Goal: Task Accomplishment & Management: Complete application form

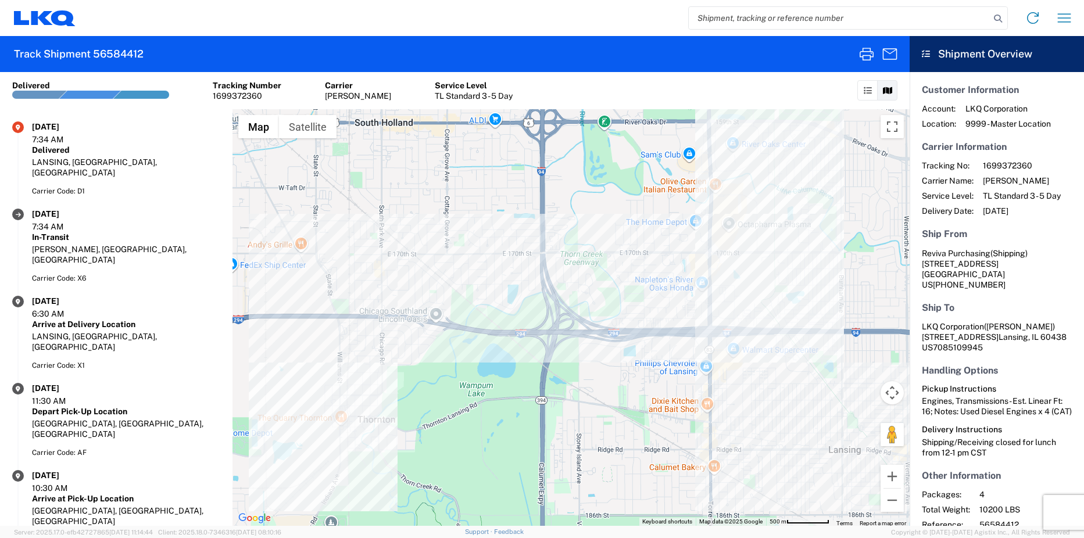
click at [776, 20] on input "search" at bounding box center [839, 18] width 301 height 22
paste input "56370937"
type input "56370937"
click at [1001, 19] on icon at bounding box center [998, 18] width 16 height 16
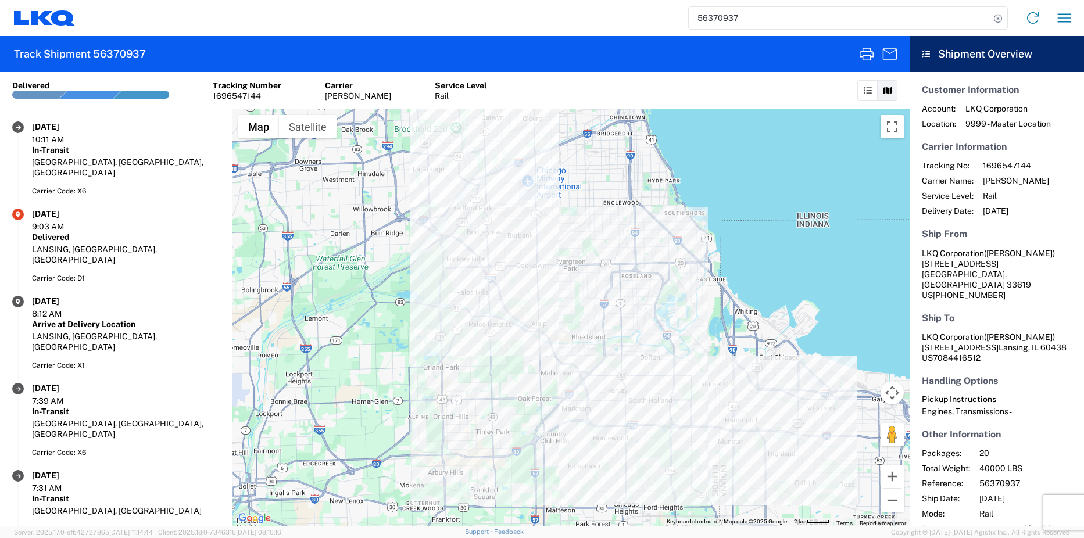
click at [958, 313] on section "Ship To LKQ Corporation (Pat Ricci) 16801 Exchange Avenue Suite 1 Lansing, IL 6…" at bounding box center [997, 338] width 150 height 51
click at [1063, 18] on icon "button" at bounding box center [1064, 17] width 13 height 9
click at [1044, 157] on section "Carrier Information Tracking No: 1696547144 Carrier Name: C.H. Robinson Service…" at bounding box center [997, 178] width 150 height 75
click at [922, 54] on icon at bounding box center [926, 54] width 8 height 8
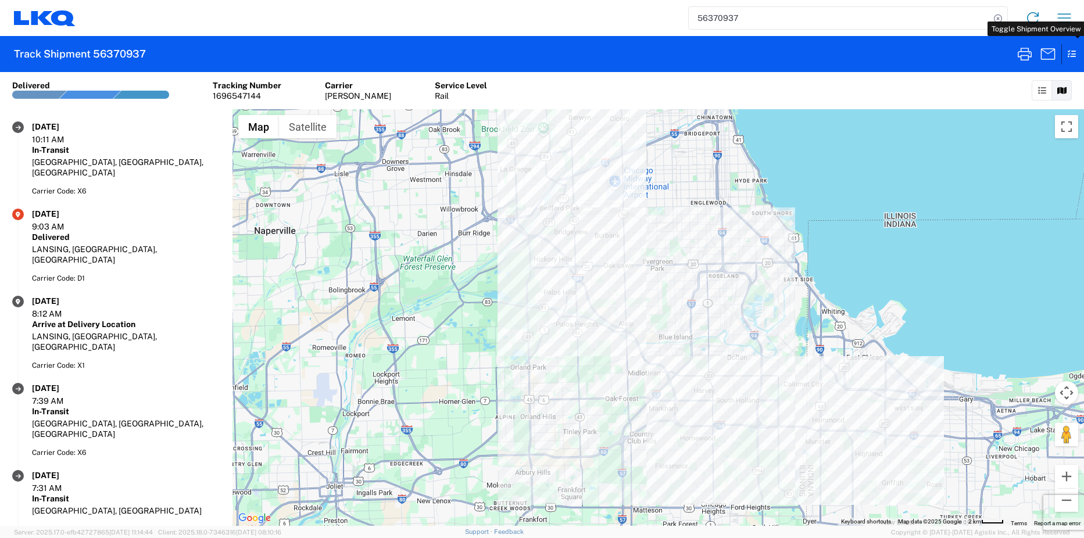
click at [1075, 53] on icon at bounding box center [1068, 54] width 15 height 20
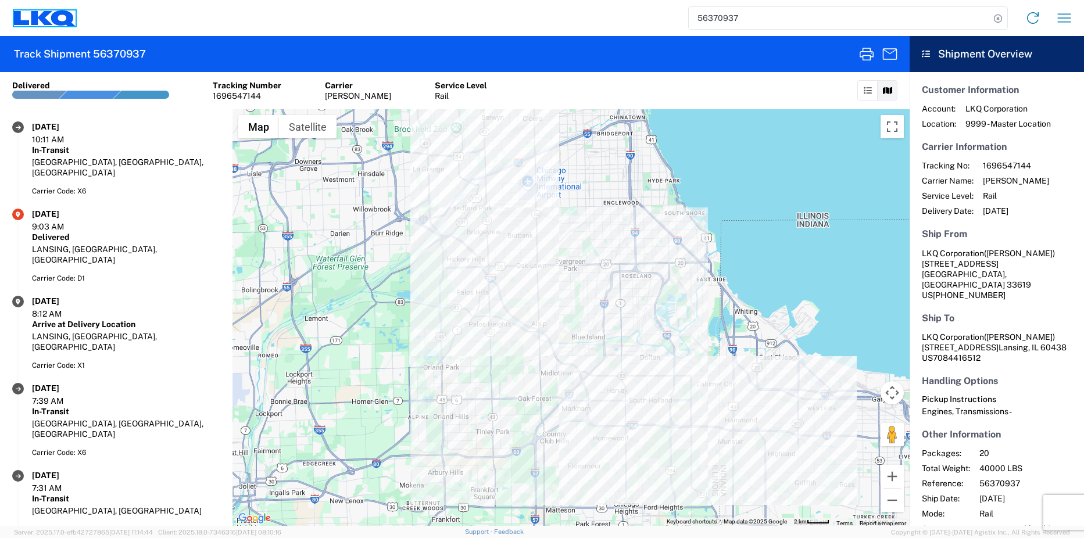
click at [59, 22] on icon at bounding box center [63, 18] width 24 height 16
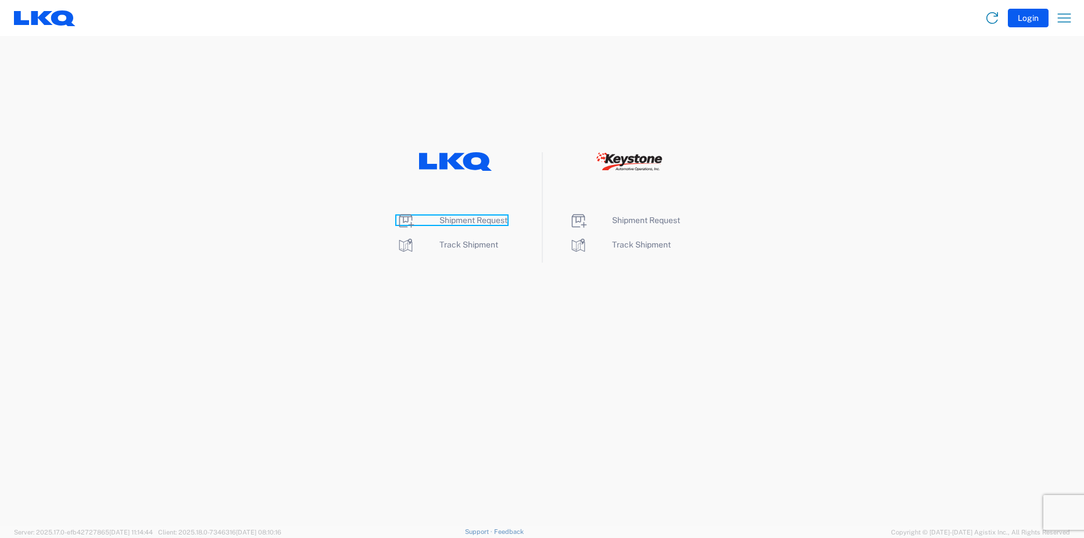
click at [466, 219] on span "Shipment Request" at bounding box center [473, 220] width 68 height 9
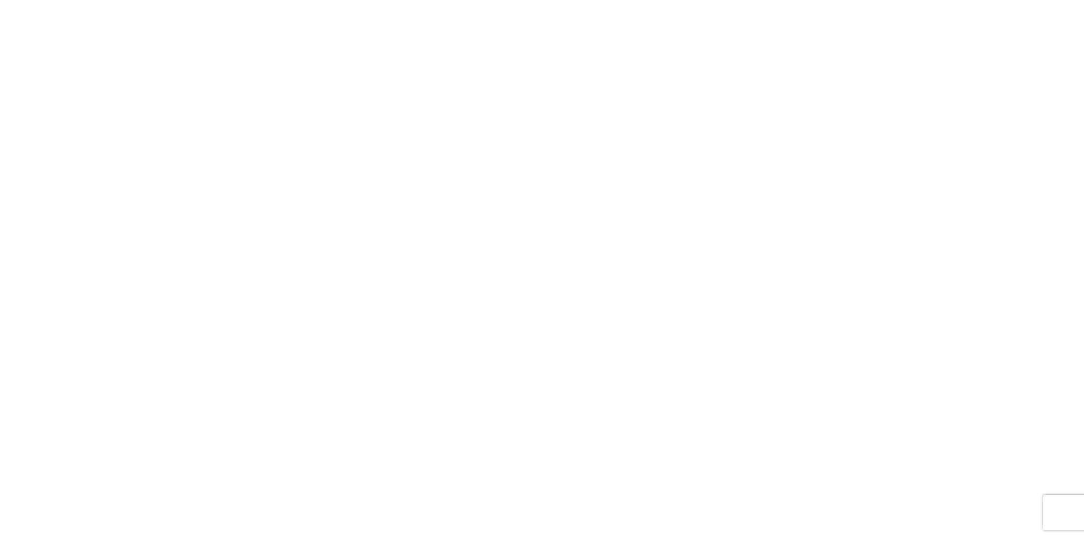
select select "FULL"
select select "LBS"
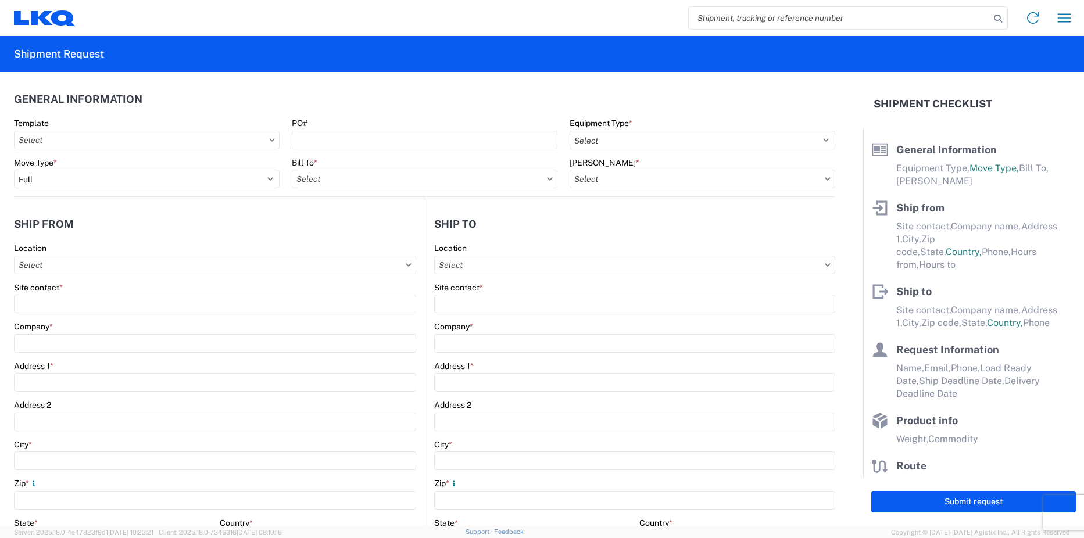
click at [815, 24] on input "search" at bounding box center [839, 18] width 301 height 22
paste input "56370937"
type input "56370937"
click at [996, 17] on icon at bounding box center [998, 18] width 16 height 16
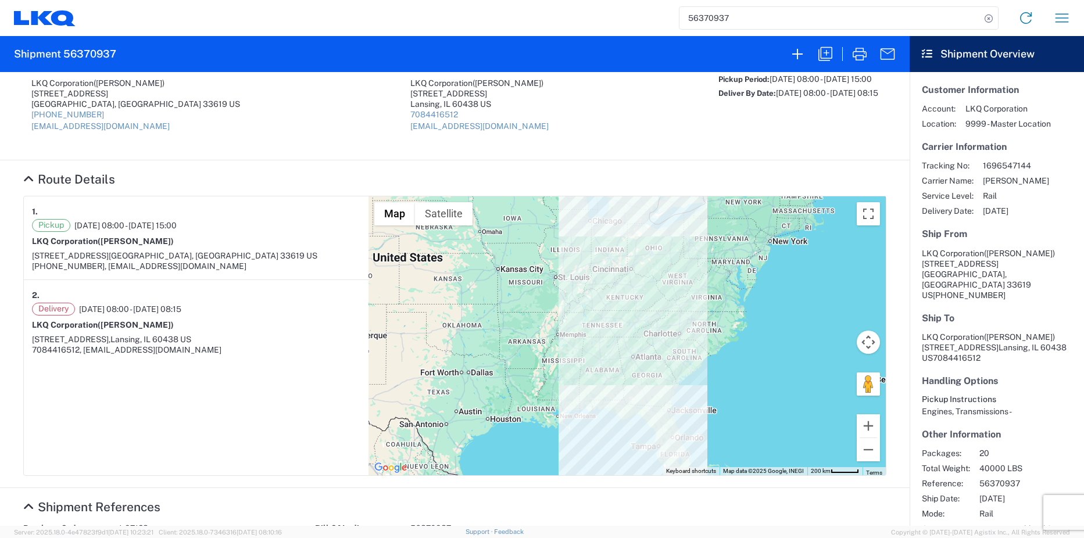
scroll to position [58, 0]
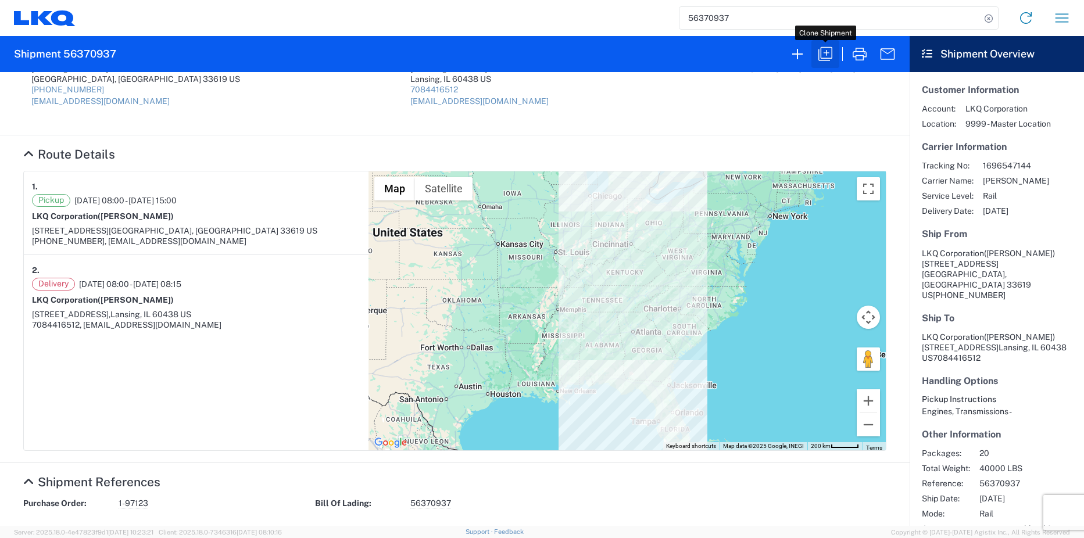
click at [826, 57] on icon "button" at bounding box center [825, 54] width 19 height 19
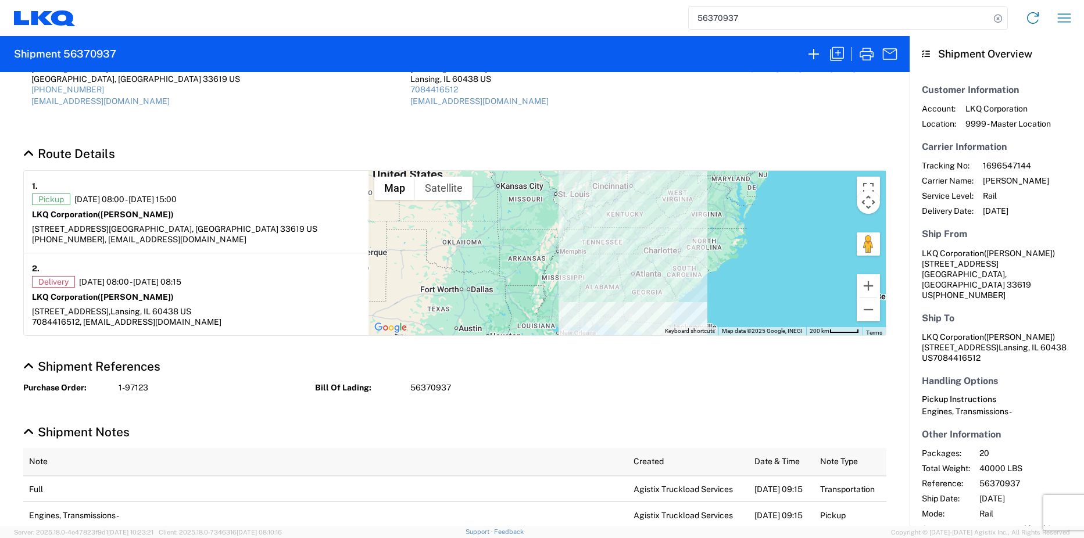
select select "FULL"
select select "LBS"
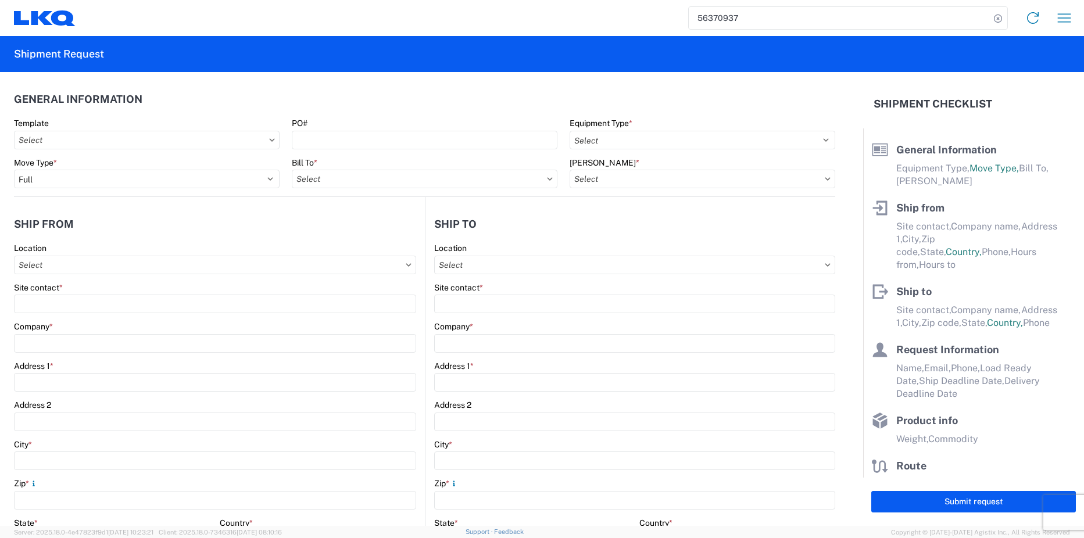
select select
type input "[PERSON_NAME]"
type input "LKQ Corporation"
type input "[STREET_ADDRESS]"
type input "[GEOGRAPHIC_DATA]"
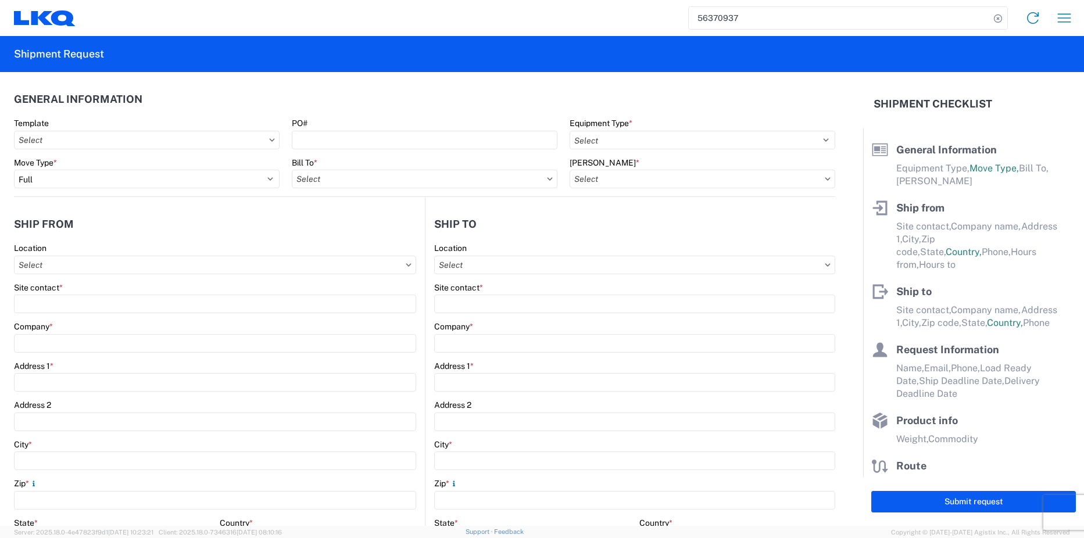
type input "33619"
type input "[EMAIL_ADDRESS][DOMAIN_NAME]"
type input "[PERSON_NAME]"
type input "LKQ Corporation"
type input "[STREET_ADDRESS]"
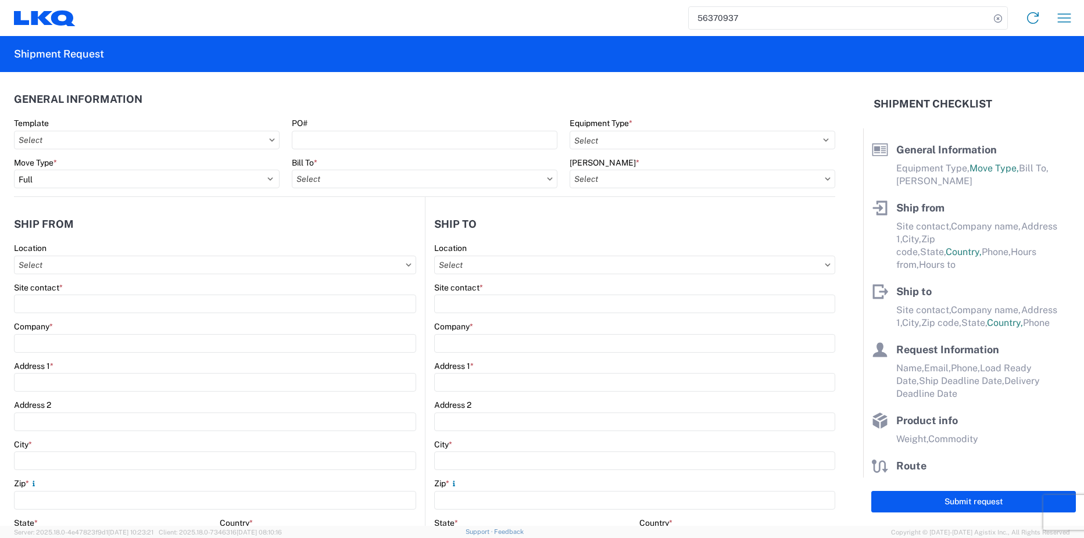
type input "Lansing"
type input "60438"
type input "[EMAIL_ADDRESS][DOMAIN_NAME]"
type input "[PERSON_NAME]"
type input "[EMAIL_ADDRESS][DOMAIN_NAME]"
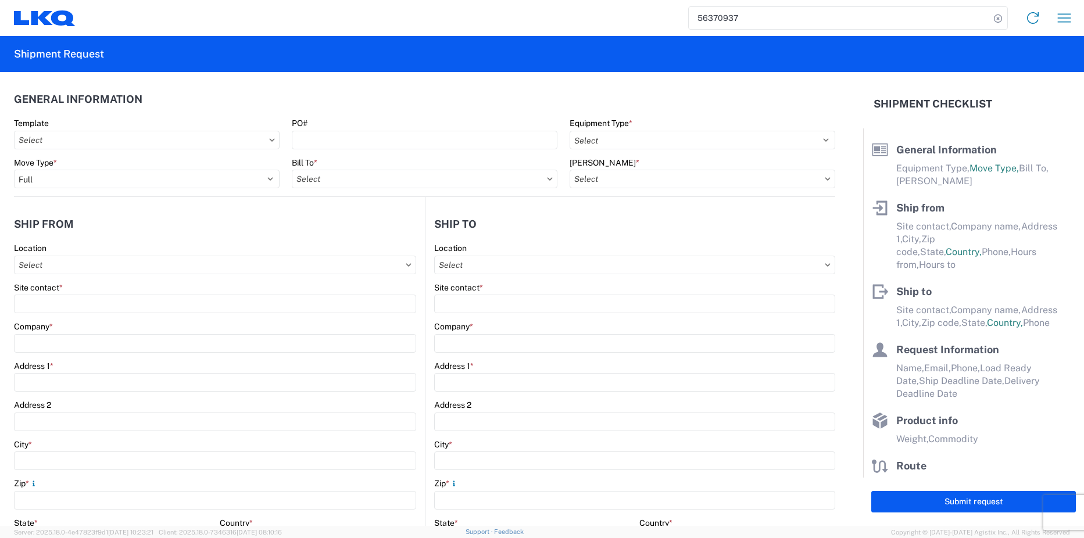
type input "4176303148"
type input "[DATE]"
type input "40000"
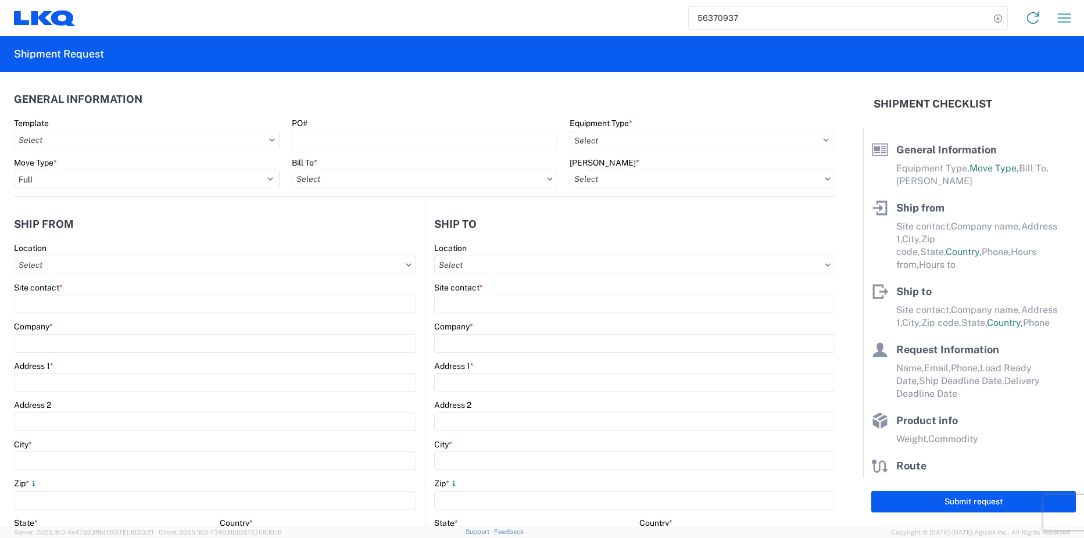
type input "Engines, Transmissions"
type input "20"
type input "0"
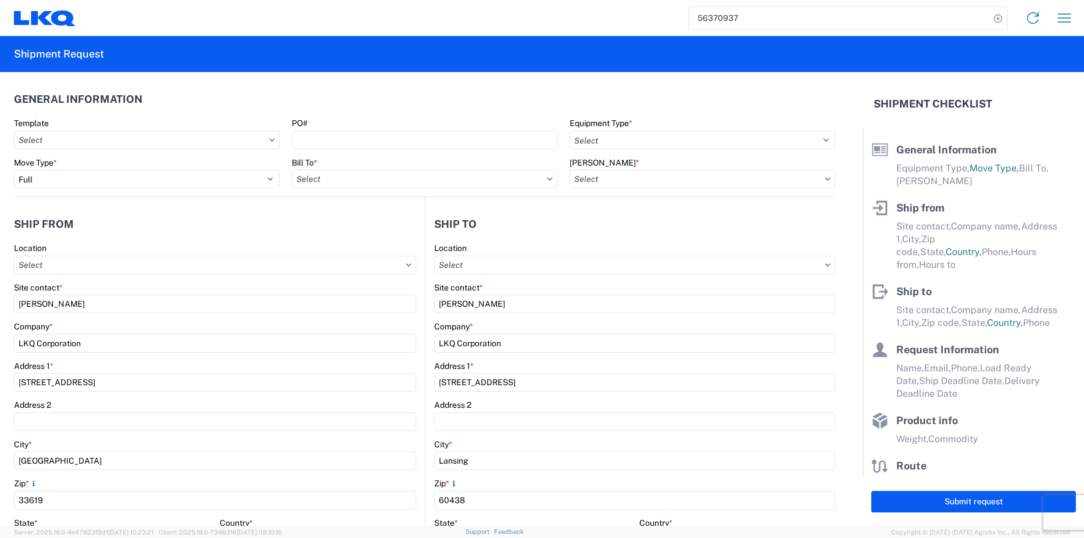
select select "FL"
select select "US"
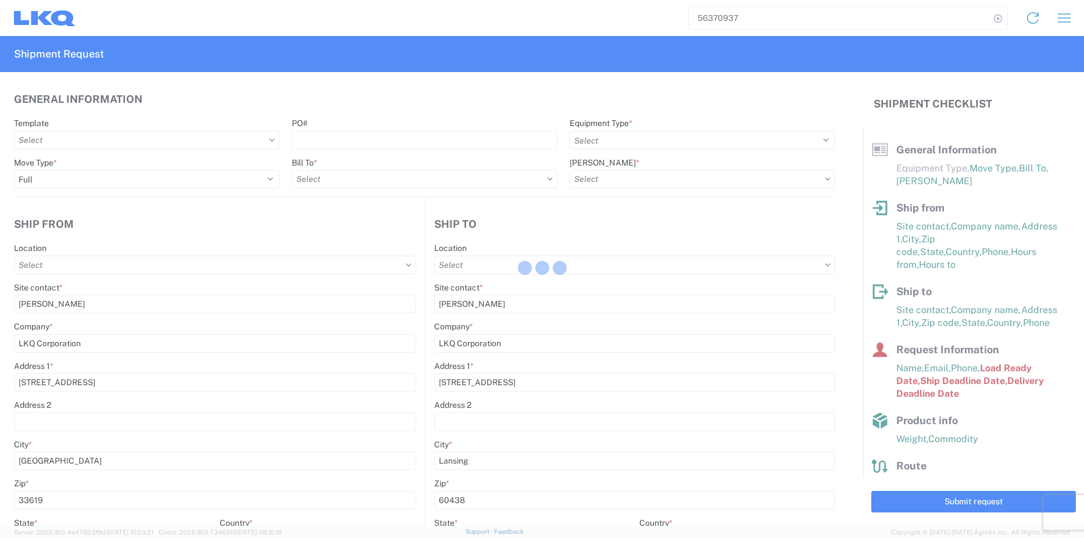
type input "1810 - LKQ Heavy Duty Truck Core"
type input "1813 - LKQ Heavy Truck - Tampa Truck Salvage"
type input "1810-1100-50180-0000 - 1810 Freight In - Heavy Truck"
type input "1810 - LKQ Heavy Duty Truck Core"
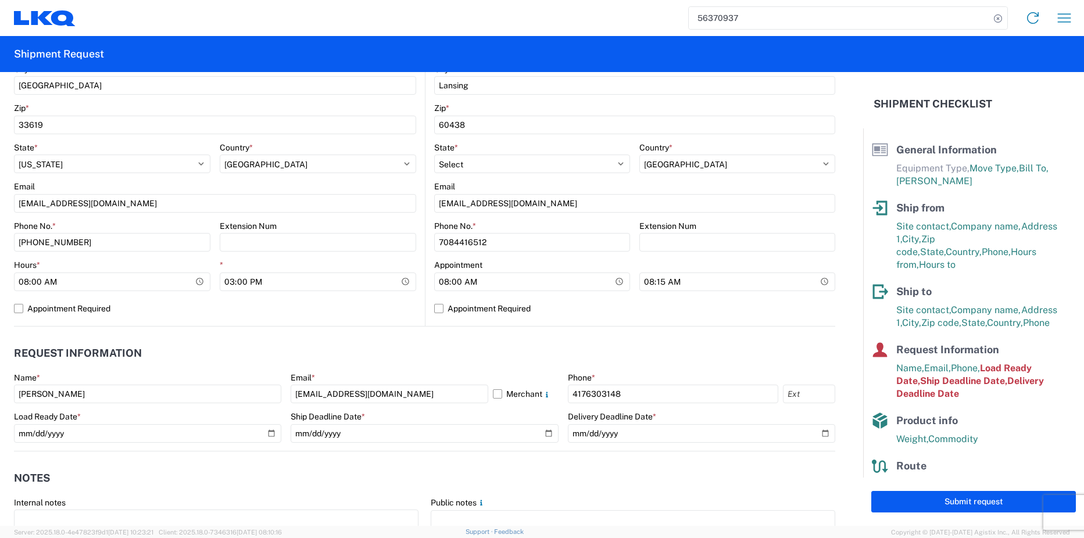
scroll to position [465, 0]
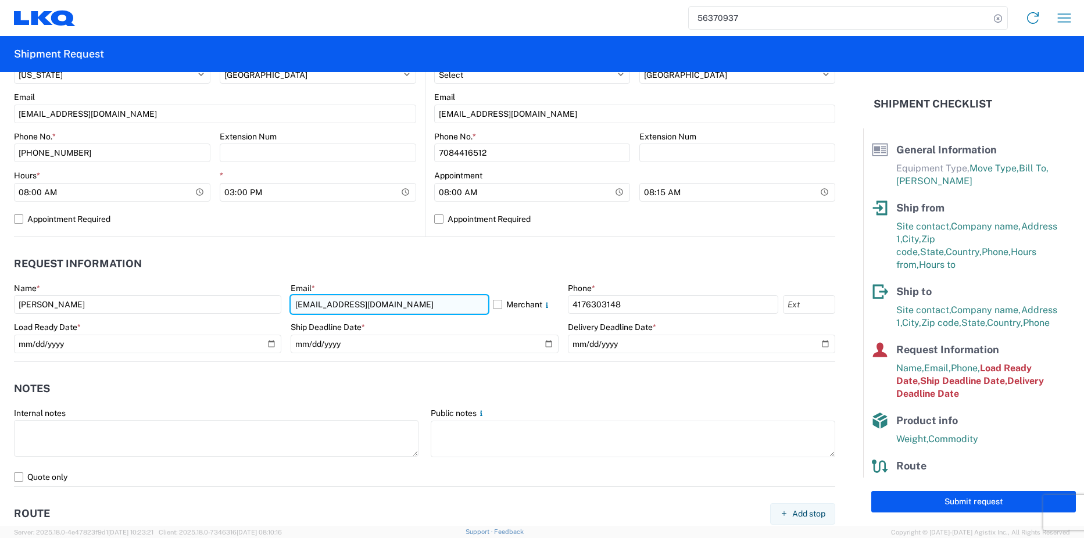
drag, startPoint x: 405, startPoint y: 305, endPoint x: 327, endPoint y: 305, distance: 78.5
click at [330, 305] on input "[EMAIL_ADDRESS][DOMAIN_NAME]" at bounding box center [389, 304] width 197 height 19
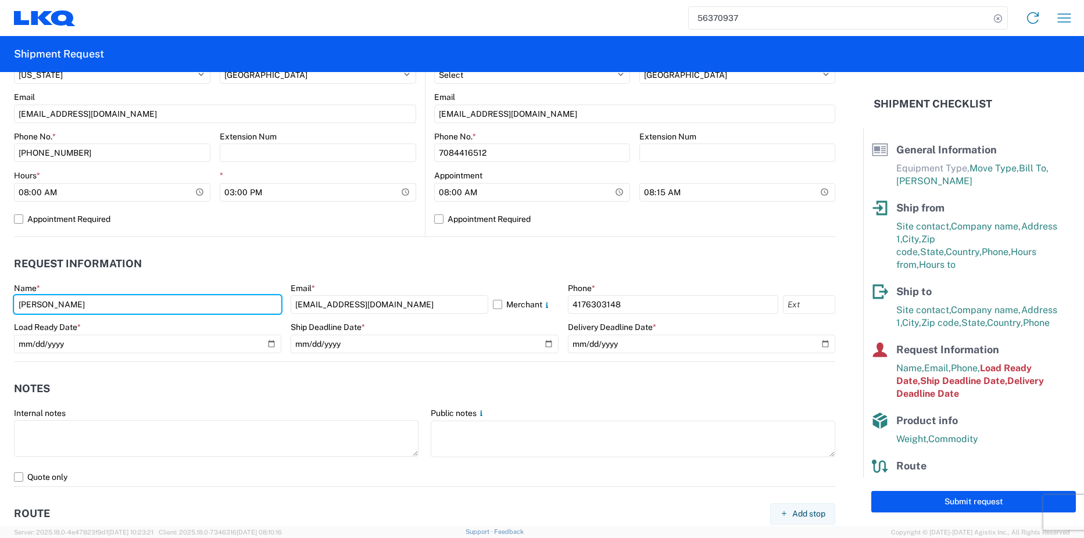
drag, startPoint x: 97, startPoint y: 307, endPoint x: -22, endPoint y: 296, distance: 119.1
click at [0, 296] on html "56370937 Home Shipment request Shipment tracking Shipment Request General Infor…" at bounding box center [542, 269] width 1084 height 538
type input "[PERSON_NAME]"
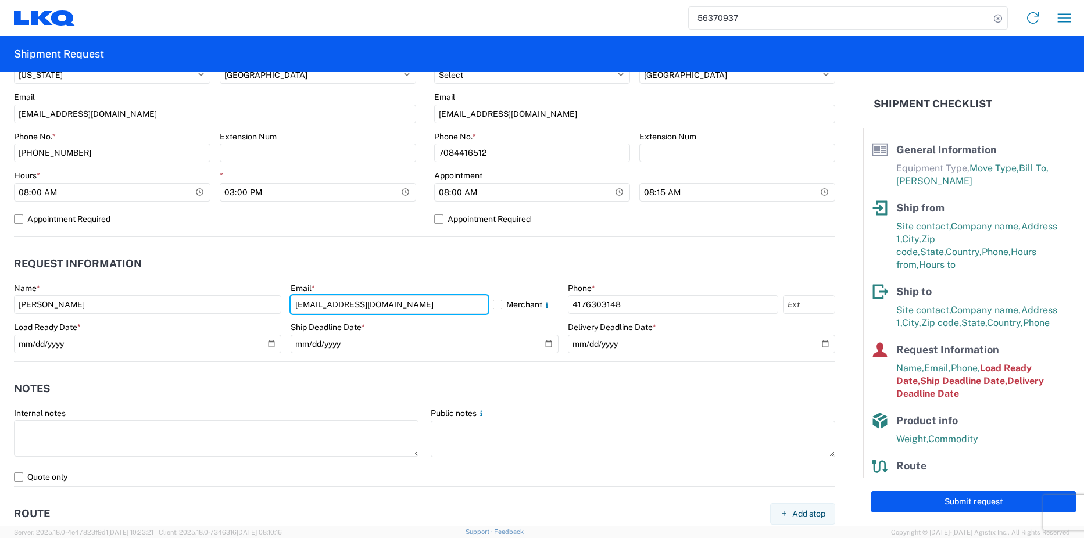
type input "[EMAIL_ADDRESS][DOMAIN_NAME]"
click at [261, 253] on header "Request Information" at bounding box center [424, 264] width 821 height 26
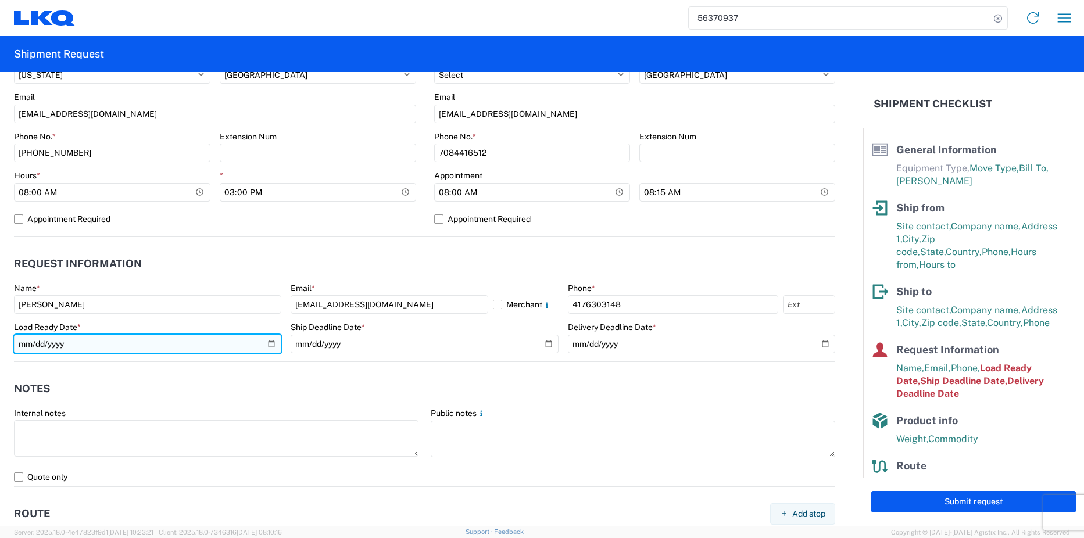
click at [265, 341] on input "[DATE]" at bounding box center [147, 344] width 267 height 19
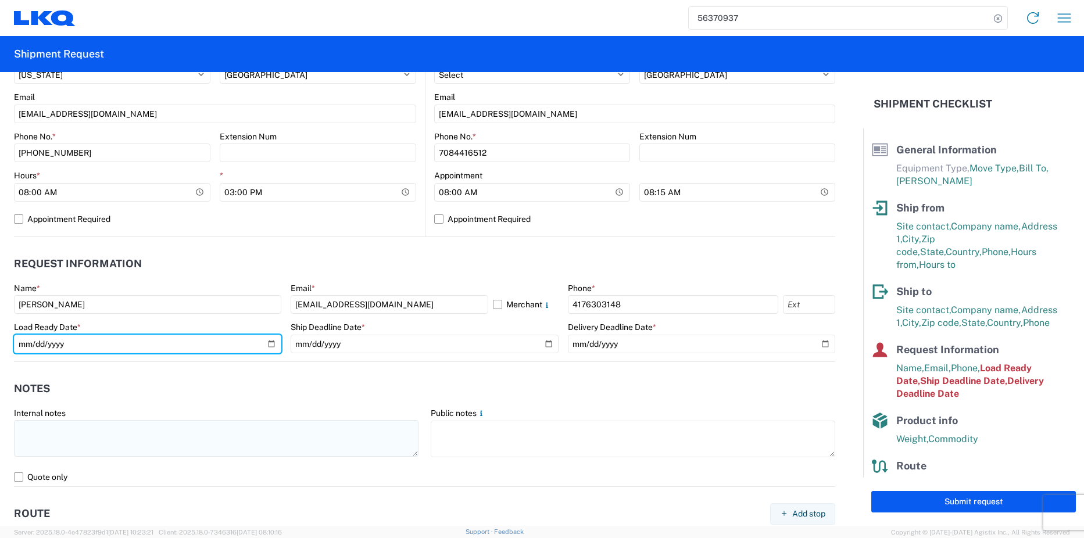
type input "[DATE]"
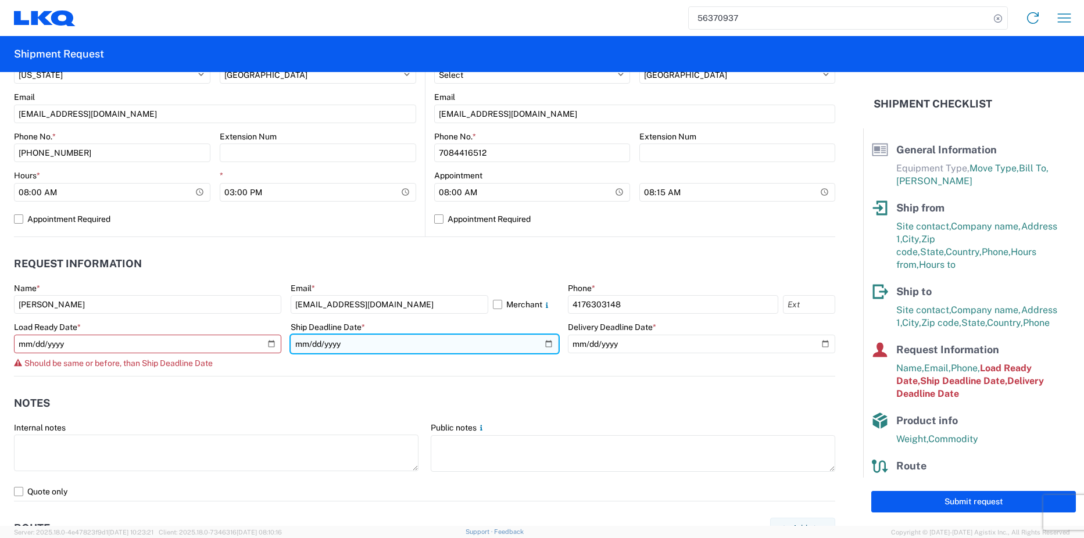
click at [545, 341] on input "[DATE]" at bounding box center [424, 344] width 267 height 19
type input "[DATE]"
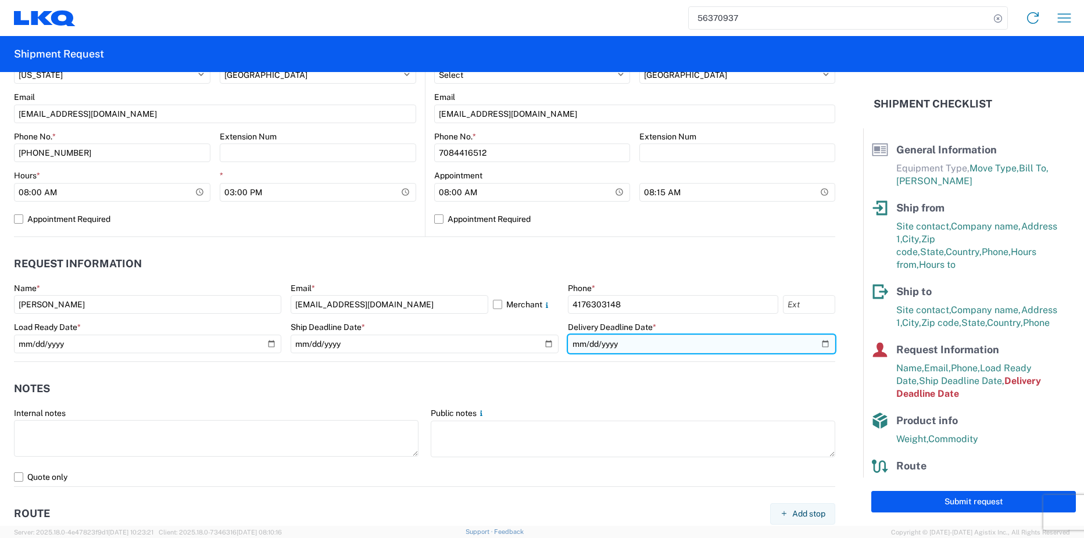
click at [816, 337] on input "[DATE]" at bounding box center [701, 344] width 267 height 19
click at [815, 346] on input "[DATE]" at bounding box center [701, 344] width 267 height 19
type input "[DATE]"
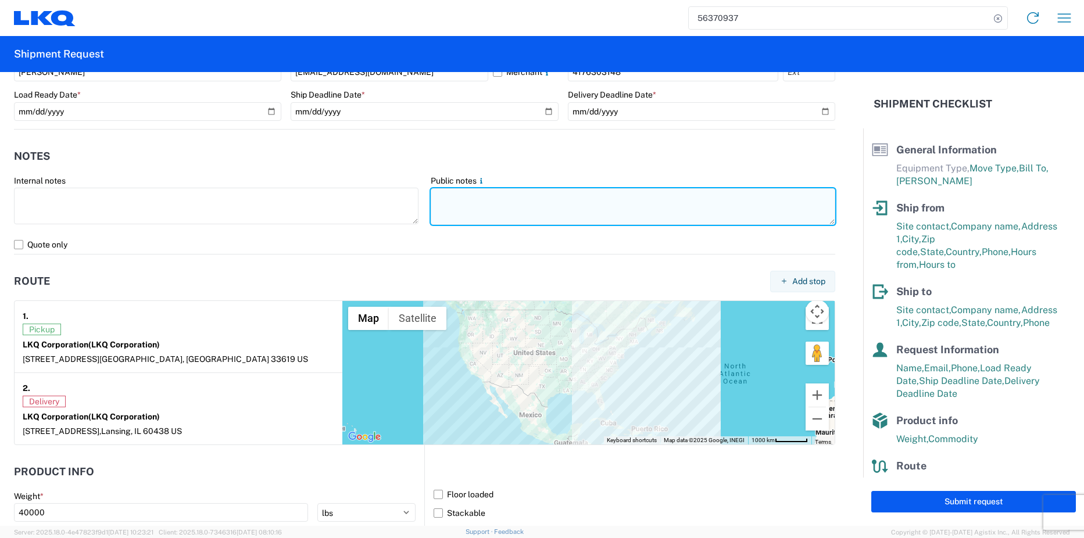
click at [443, 204] on textarea at bounding box center [633, 206] width 404 height 37
click at [462, 198] on textarea at bounding box center [633, 206] width 404 height 37
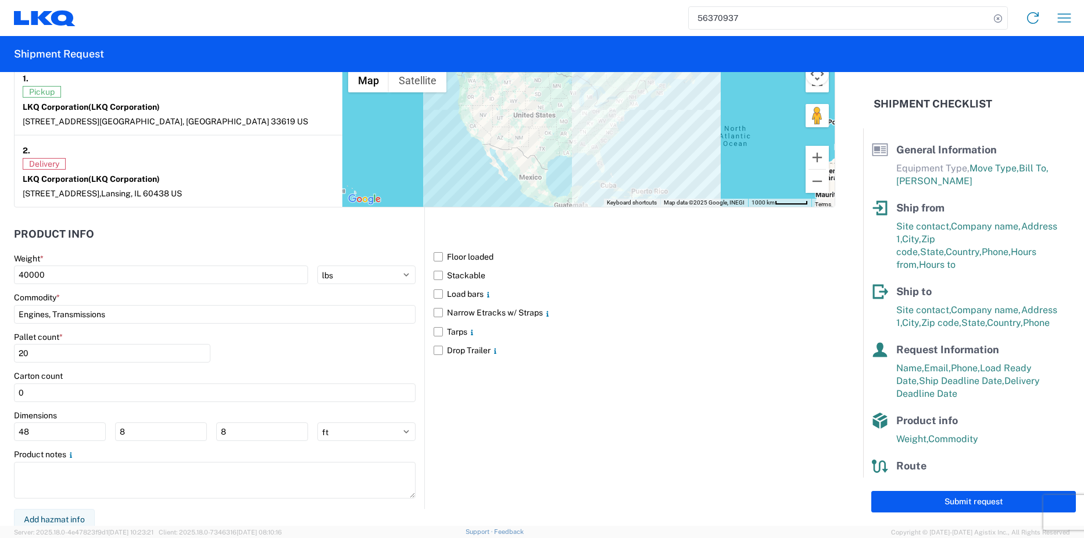
scroll to position [940, 0]
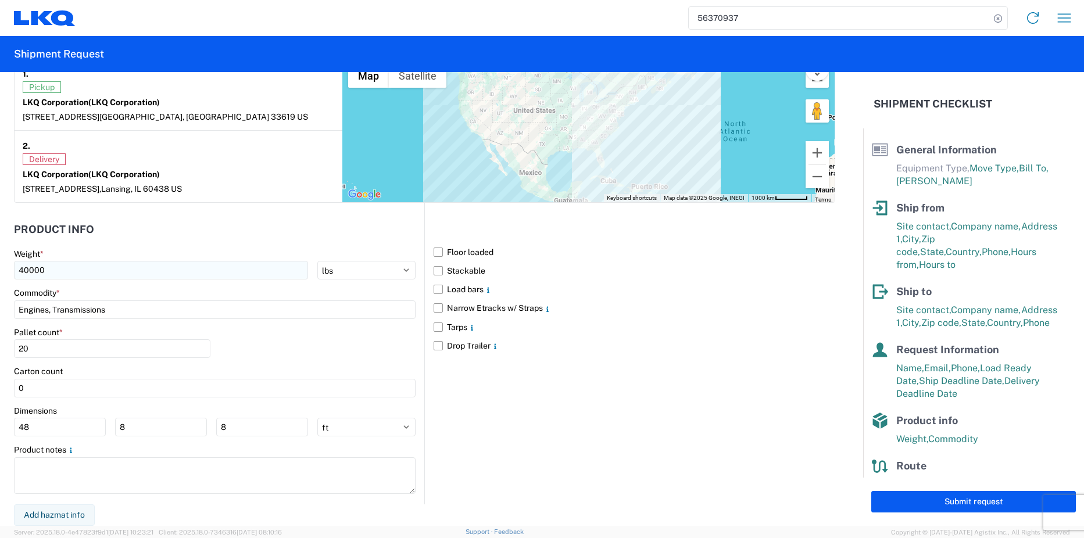
type textarea "INTRCMP SALE# 1-97479"
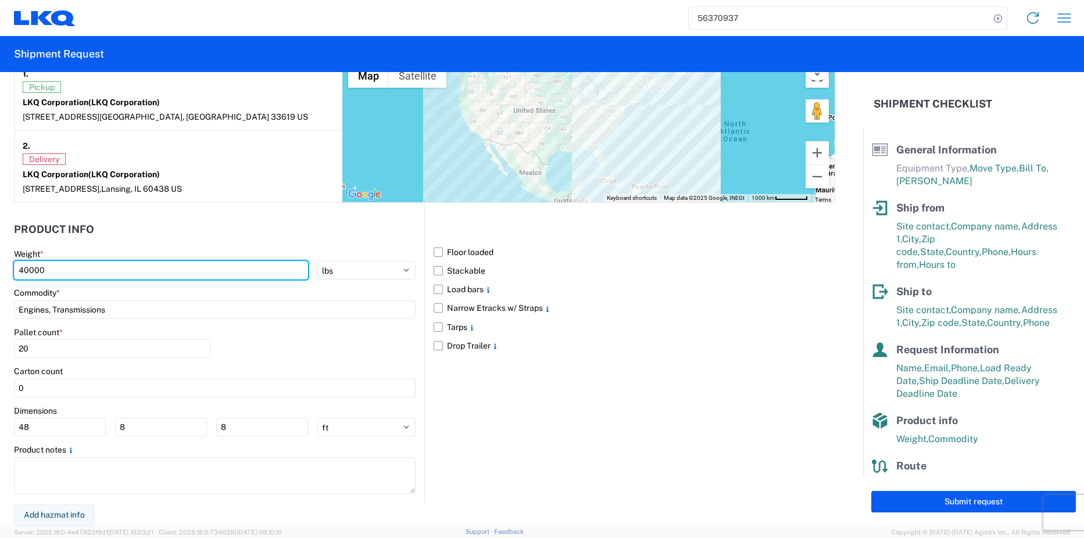
drag, startPoint x: 139, startPoint y: 272, endPoint x: -16, endPoint y: 272, distance: 155.7
click at [0, 272] on html "56370937 Home Shipment request Shipment tracking Shipment Request General Infor…" at bounding box center [542, 269] width 1084 height 538
type input "42000"
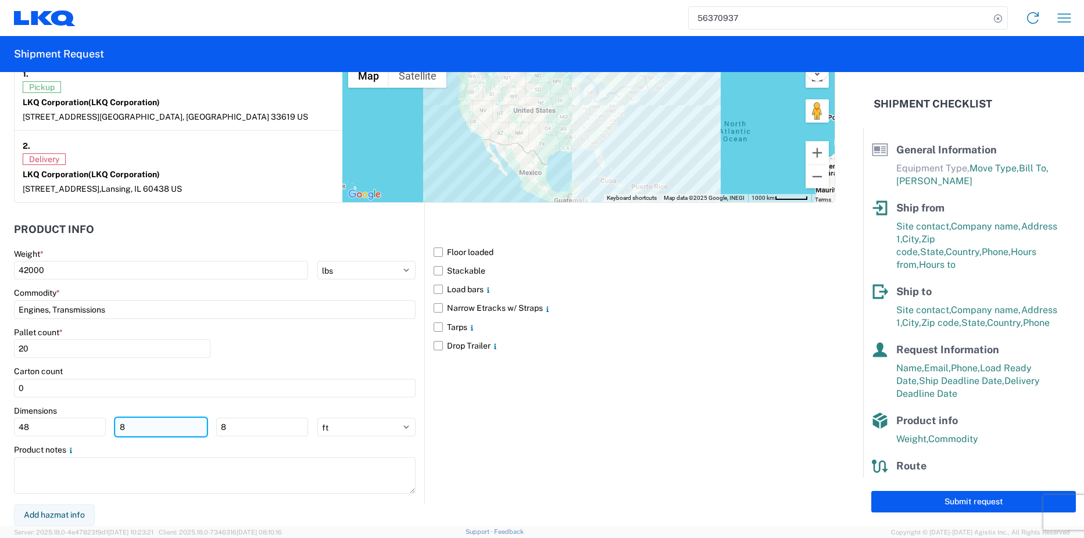
click at [160, 428] on input "8" at bounding box center [161, 427] width 92 height 19
drag, startPoint x: 58, startPoint y: 420, endPoint x: 20, endPoint y: 421, distance: 37.8
click at [20, 421] on input "48" at bounding box center [60, 427] width 92 height 19
type input "48"
type input "40"
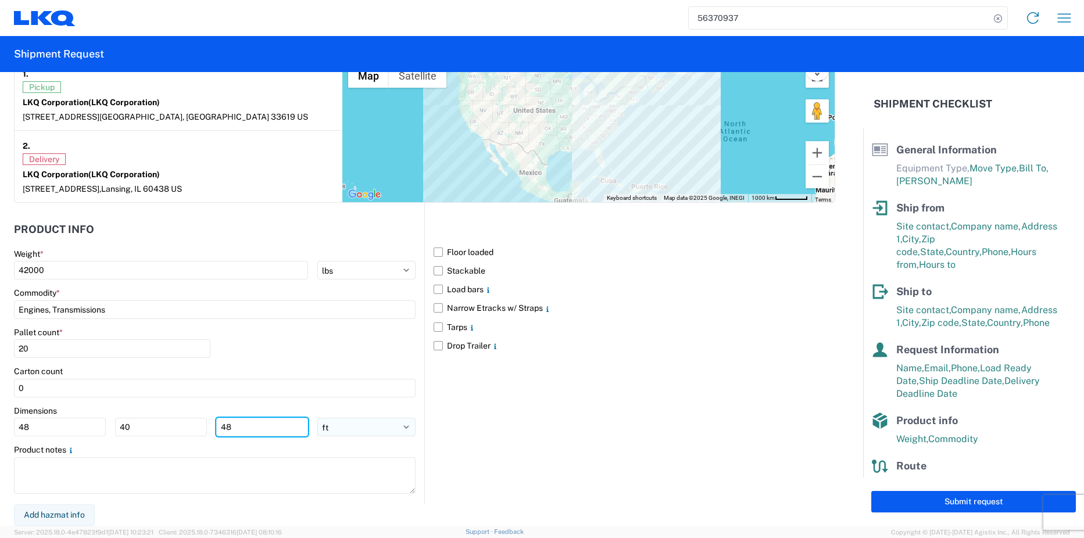
type input "48"
click at [409, 431] on select "ft in cm" at bounding box center [366, 427] width 98 height 19
select select "IN"
click at [317, 418] on select "ft in cm" at bounding box center [366, 427] width 98 height 19
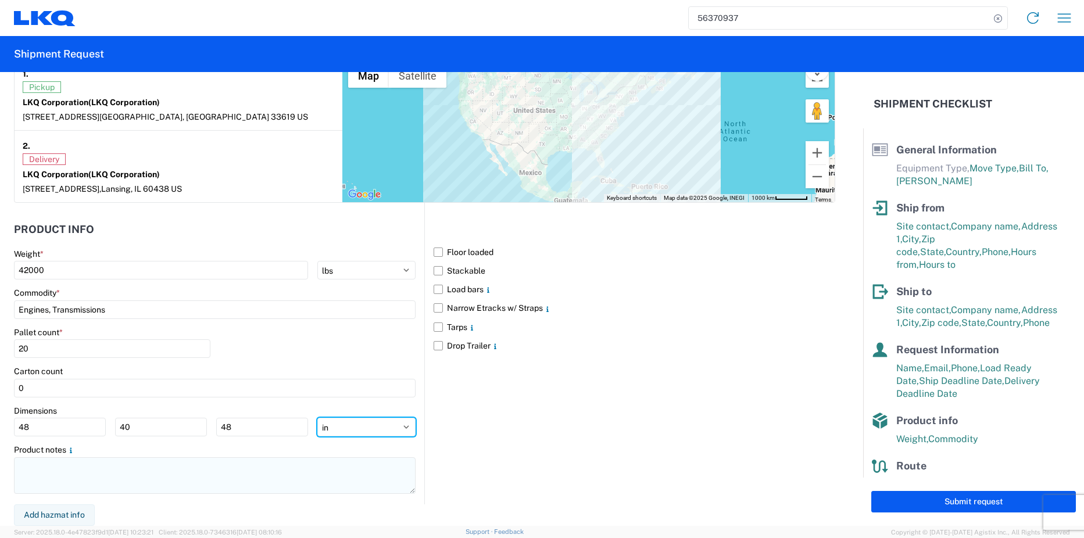
type input "576"
type input "480"
type input "576"
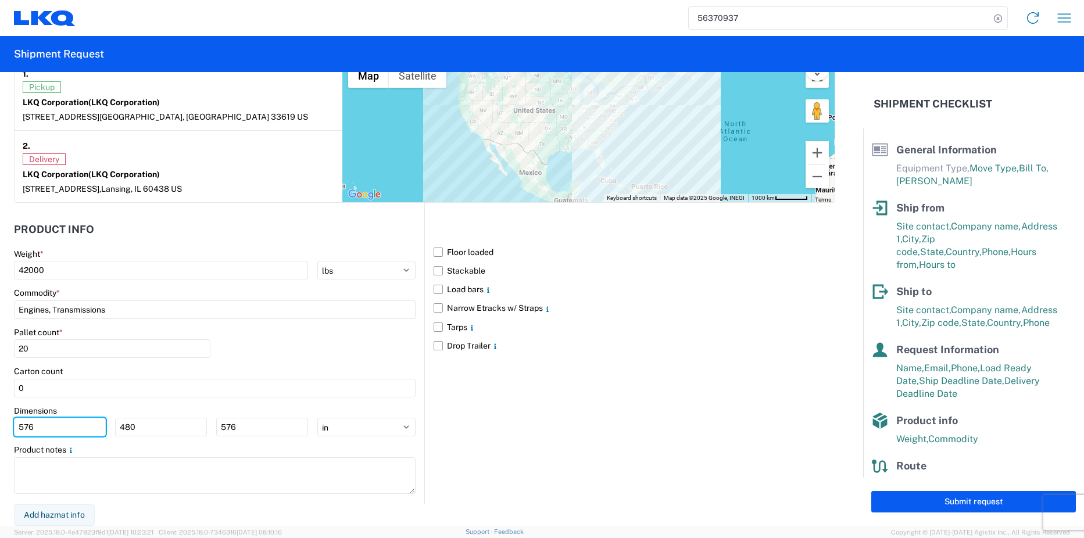
drag, startPoint x: 11, startPoint y: 426, endPoint x: -10, endPoint y: 423, distance: 21.7
click at [0, 423] on html "56370937 Home Shipment request Shipment tracking Shipment Request General Infor…" at bounding box center [542, 269] width 1084 height 538
type input "48"
type input "40"
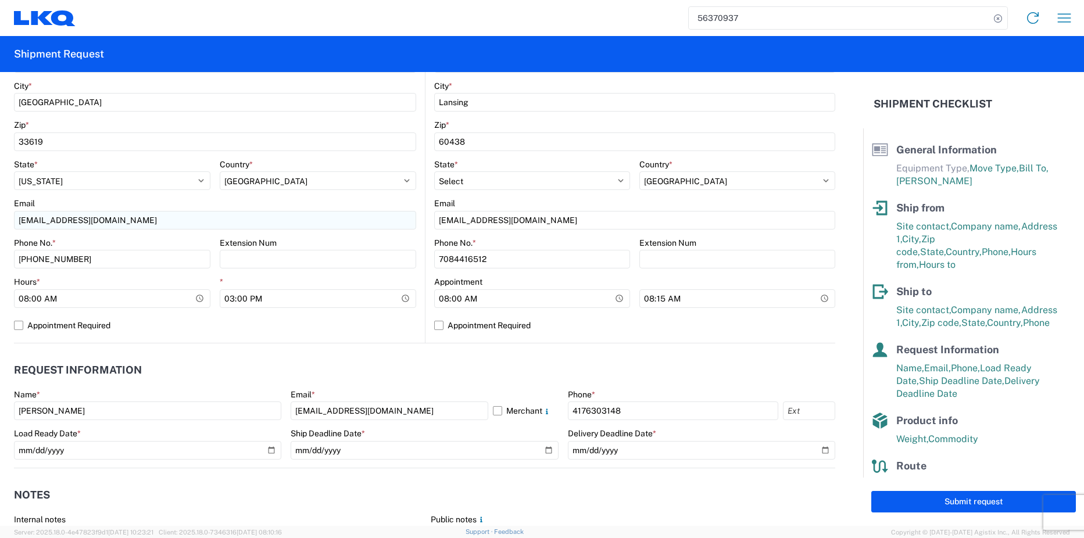
scroll to position [417, 0]
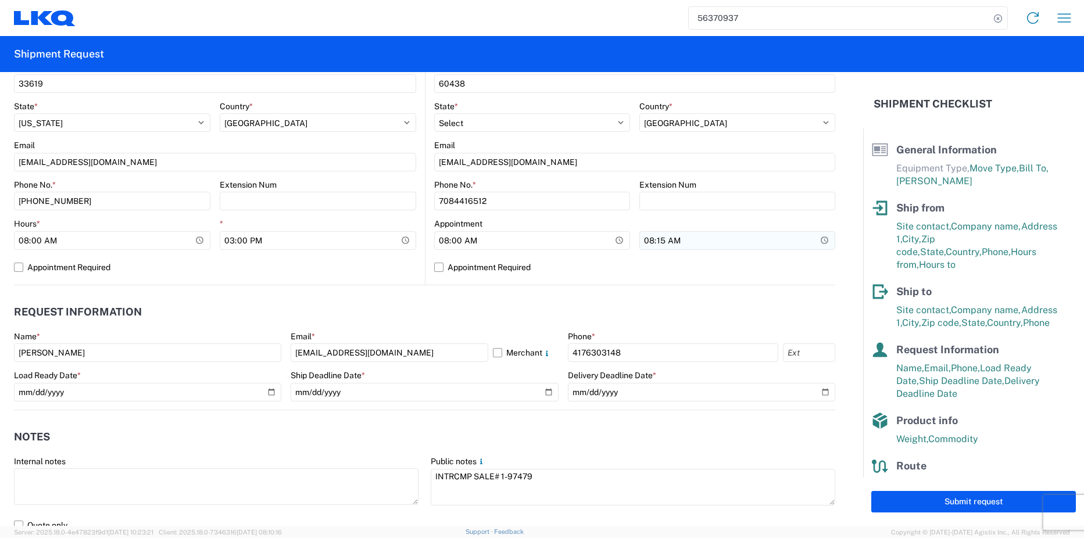
type input "48"
click at [416, 238] on input "08:15:00" at bounding box center [318, 240] width 196 height 19
type input "15:00"
click at [618, 292] on agx-request-info "Request Information Name * [PERSON_NAME] Email * [EMAIL_ADDRESS][DOMAIN_NAME] M…" at bounding box center [424, 347] width 821 height 125
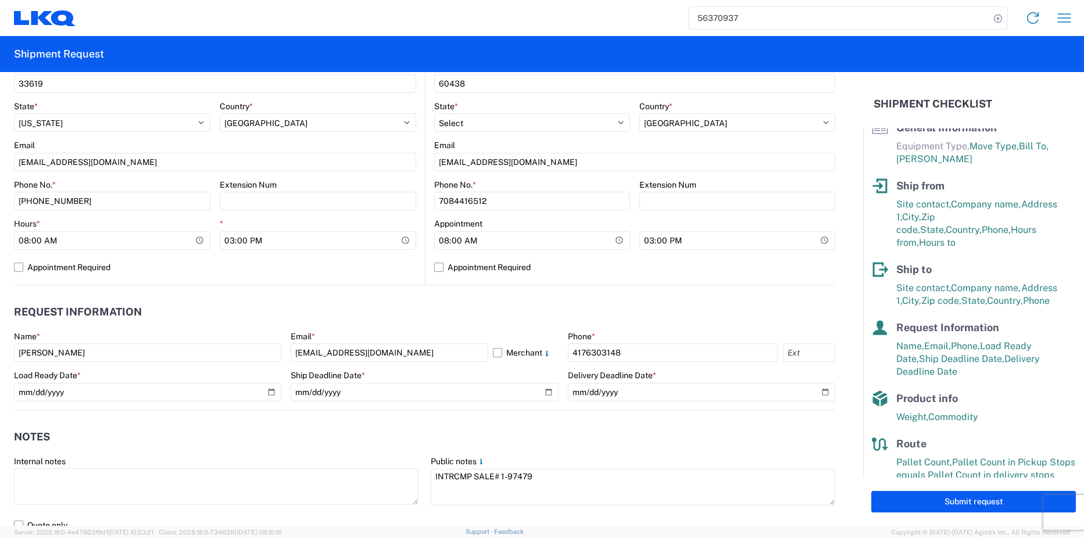
scroll to position [38, 0]
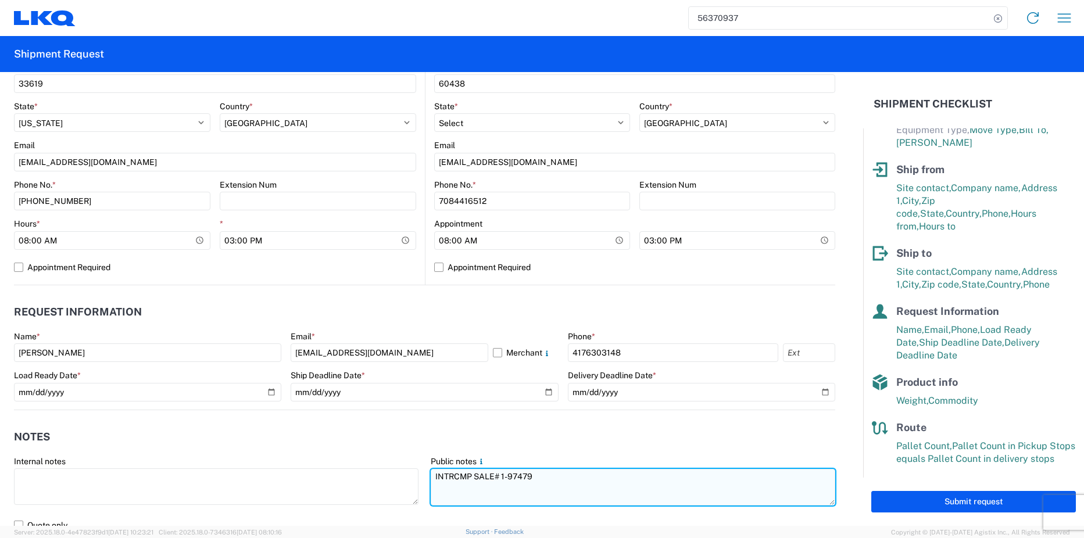
click at [552, 472] on textarea "INTRCMP SALE# 1-97479" at bounding box center [633, 487] width 404 height 37
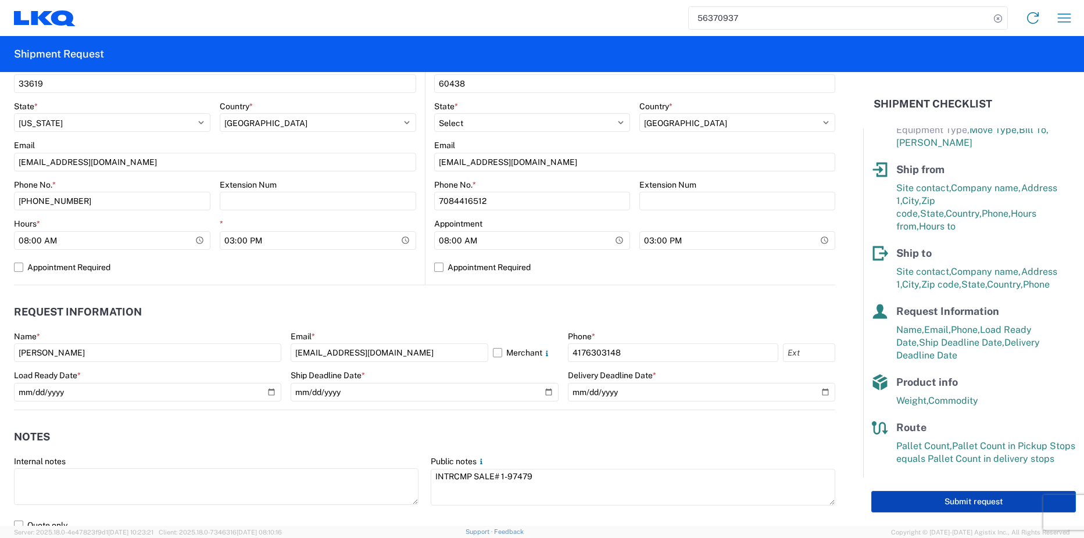
click at [961, 497] on button "Submit request" at bounding box center [973, 502] width 205 height 22
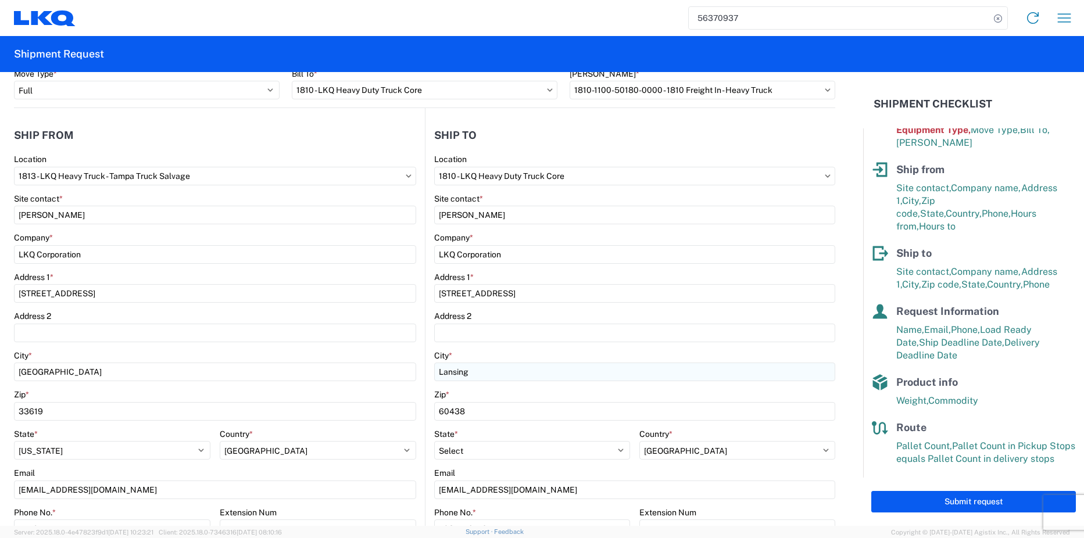
scroll to position [0, 0]
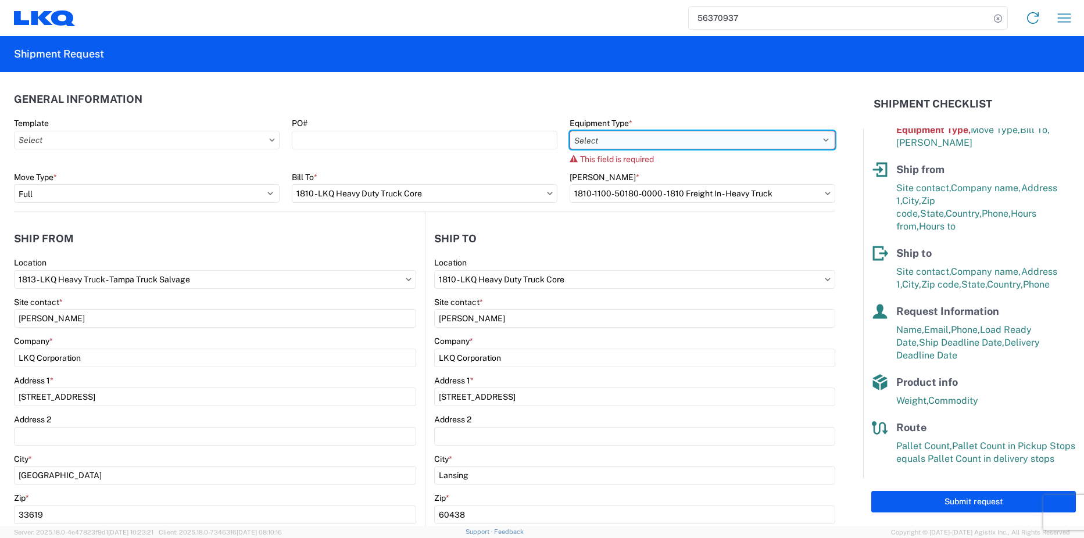
click at [619, 136] on select "Select 53’ Dry Van Flatbed Dropdeck (van) Lowboy (flatbed) Rail" at bounding box center [703, 140] width 266 height 19
select select "BCAR"
click at [570, 131] on select "Select 53’ Dry Van Flatbed Dropdeck (van) Lowboy (flatbed) Rail" at bounding box center [703, 140] width 266 height 19
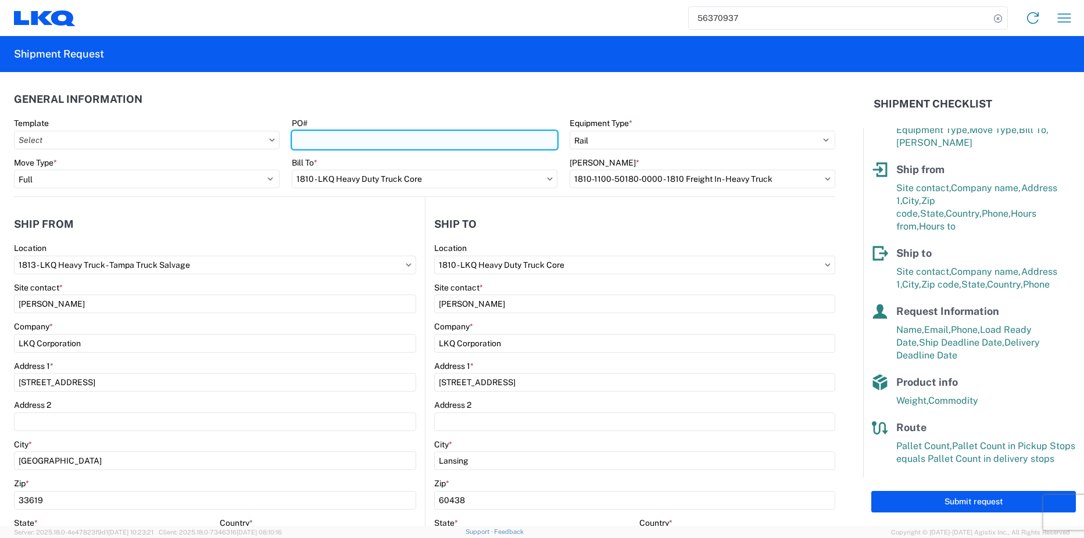
click at [338, 136] on input "PO#" at bounding box center [425, 140] width 266 height 19
drag, startPoint x: 402, startPoint y: 146, endPoint x: 406, endPoint y: 137, distance: 10.5
click at [402, 146] on input "PO#" at bounding box center [425, 140] width 266 height 19
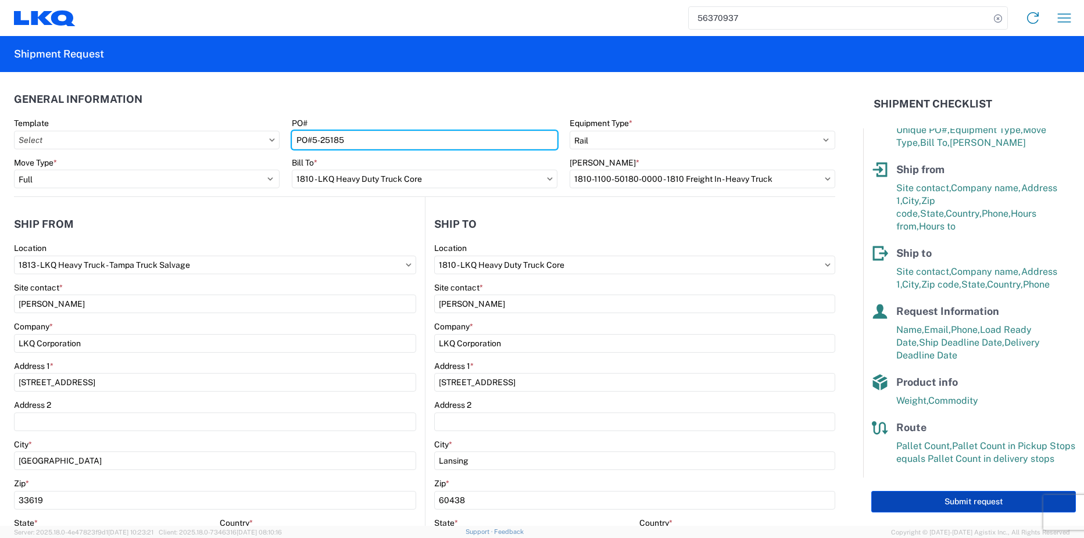
type input "PO#5-25185"
click at [961, 497] on button "Submit request" at bounding box center [973, 502] width 205 height 22
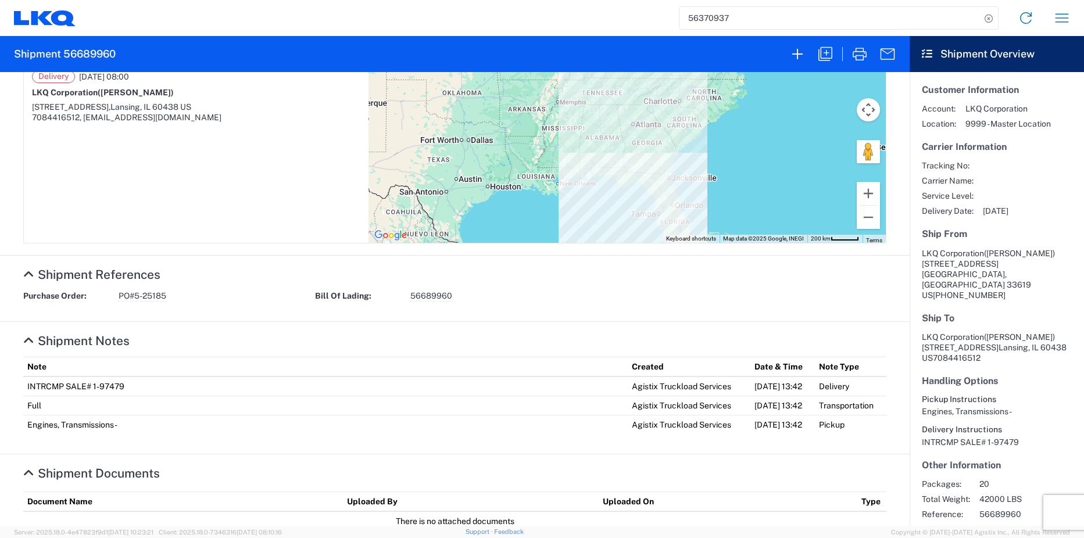
scroll to position [290, 0]
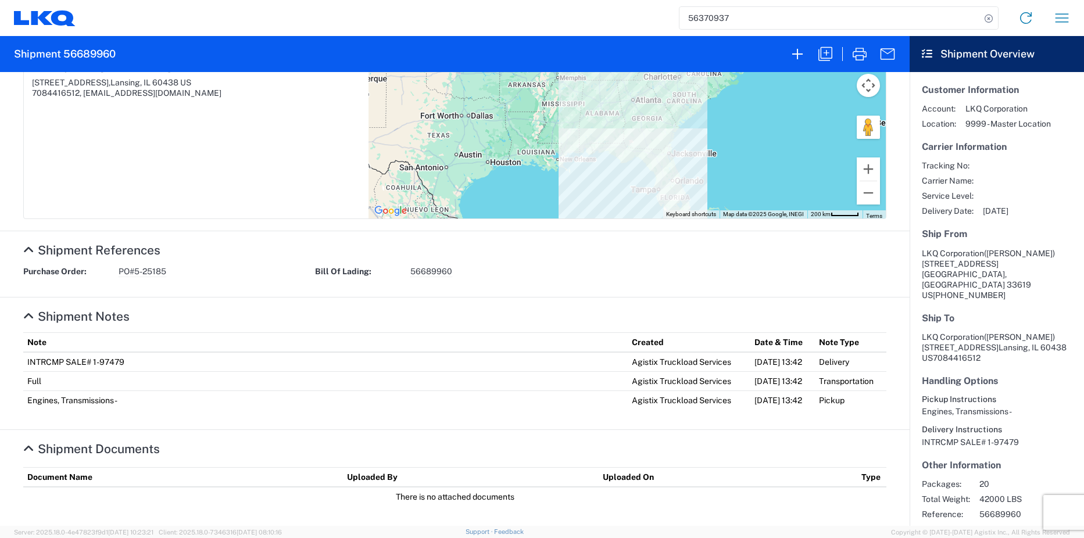
click at [188, 269] on div "Purchase Order: PO#5-25185" at bounding box center [163, 271] width 292 height 11
drag, startPoint x: 170, startPoint y: 269, endPoint x: 124, endPoint y: 277, distance: 47.2
click at [124, 277] on div "Purchase Order: PO#5-25185 Bill Of Lading: 56689960" at bounding box center [454, 275] width 875 height 19
drag, startPoint x: 124, startPoint y: 277, endPoint x: 135, endPoint y: 271, distance: 12.5
click at [135, 271] on span "PO#5-25185" at bounding box center [143, 271] width 48 height 11
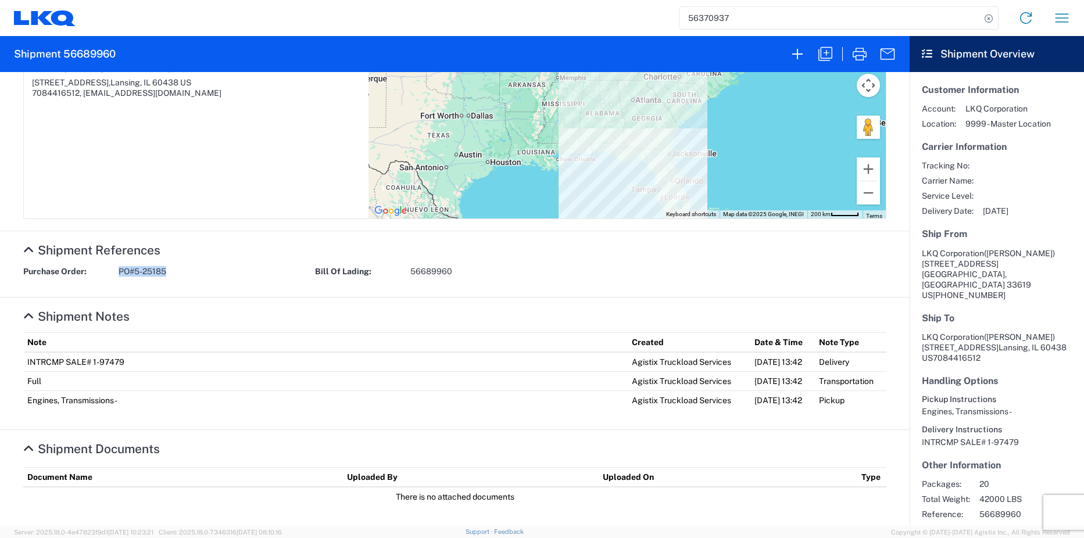
drag, startPoint x: 148, startPoint y: 273, endPoint x: 117, endPoint y: 273, distance: 30.8
click at [117, 273] on div "Purchase Order: PO#5-25185" at bounding box center [163, 271] width 292 height 11
copy span "PO#5-25185"
